Goal: Information Seeking & Learning: Understand process/instructions

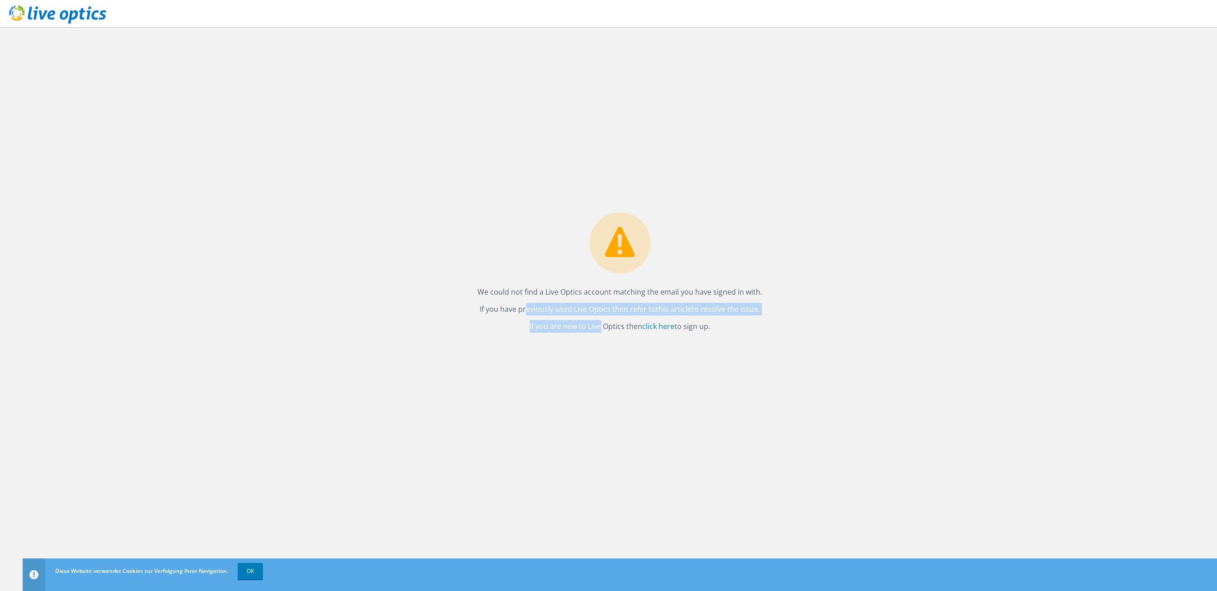
drag, startPoint x: 522, startPoint y: 318, endPoint x: 571, endPoint y: 317, distance: 49.4
click at [571, 317] on div "We could not find a Live Optics account matching the email you have signed in w…" at bounding box center [620, 274] width 303 height 125
click at [575, 316] on div "We could not find a Live Optics account matching the email you have signed in w…" at bounding box center [620, 274] width 303 height 125
click at [660, 329] on link "click here" at bounding box center [658, 326] width 32 height 10
click at [164, 152] on div "We could not find a Live Optics account matching the email you have signed in w…" at bounding box center [620, 309] width 1195 height 564
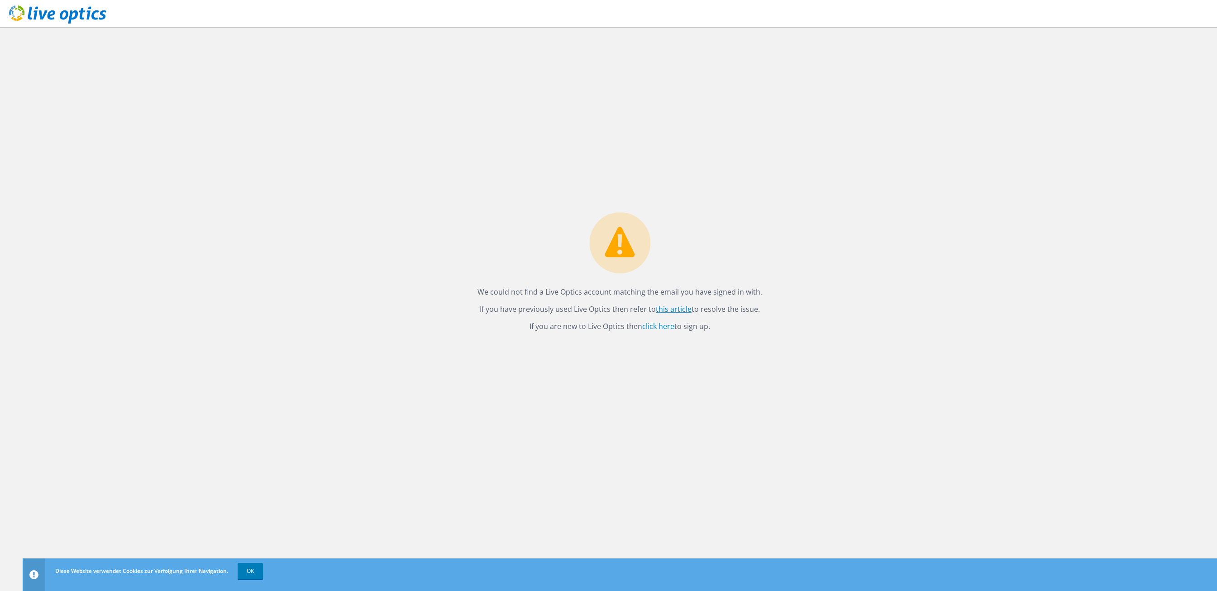
click at [679, 305] on link "this article" at bounding box center [674, 309] width 36 height 10
